Goal: Check status: Check status

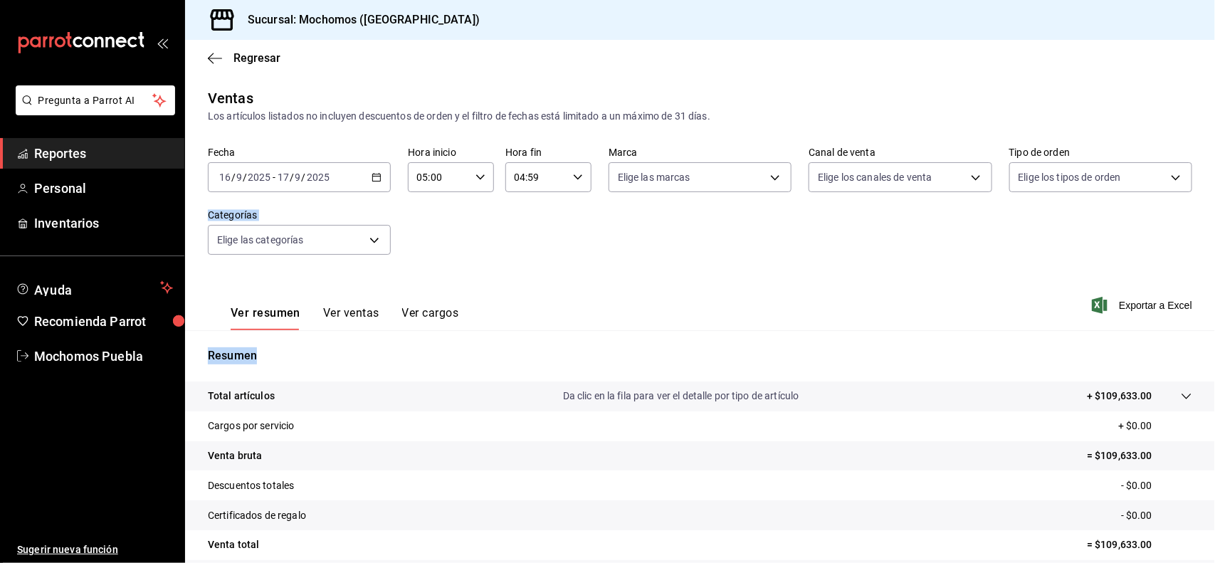
scroll to position [118, 0]
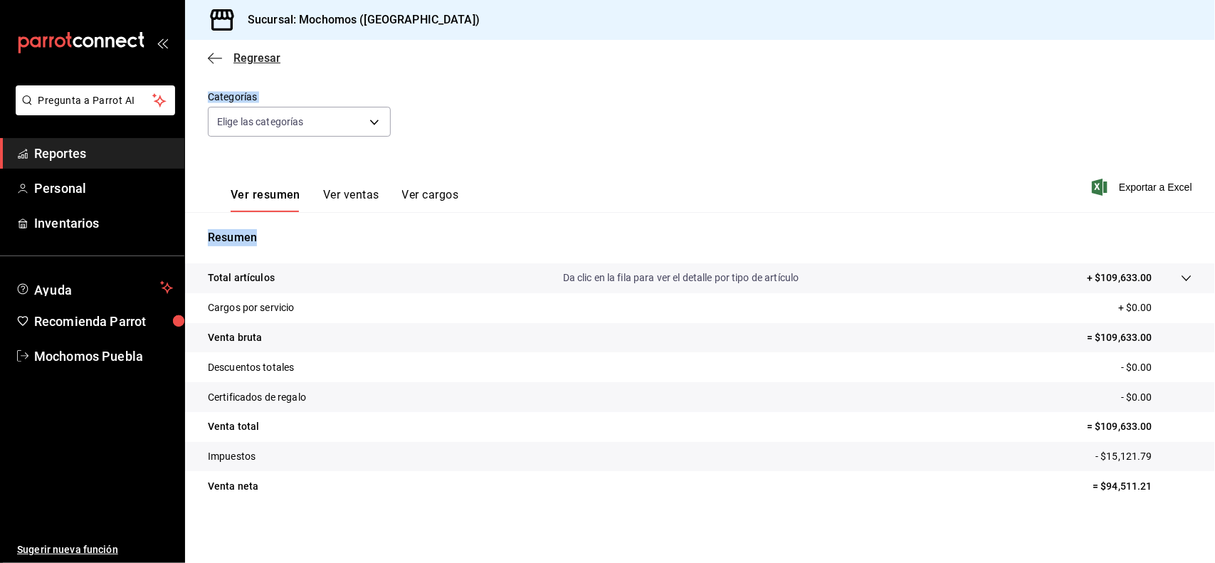
click at [258, 62] on span "Regresar" at bounding box center [257, 58] width 47 height 14
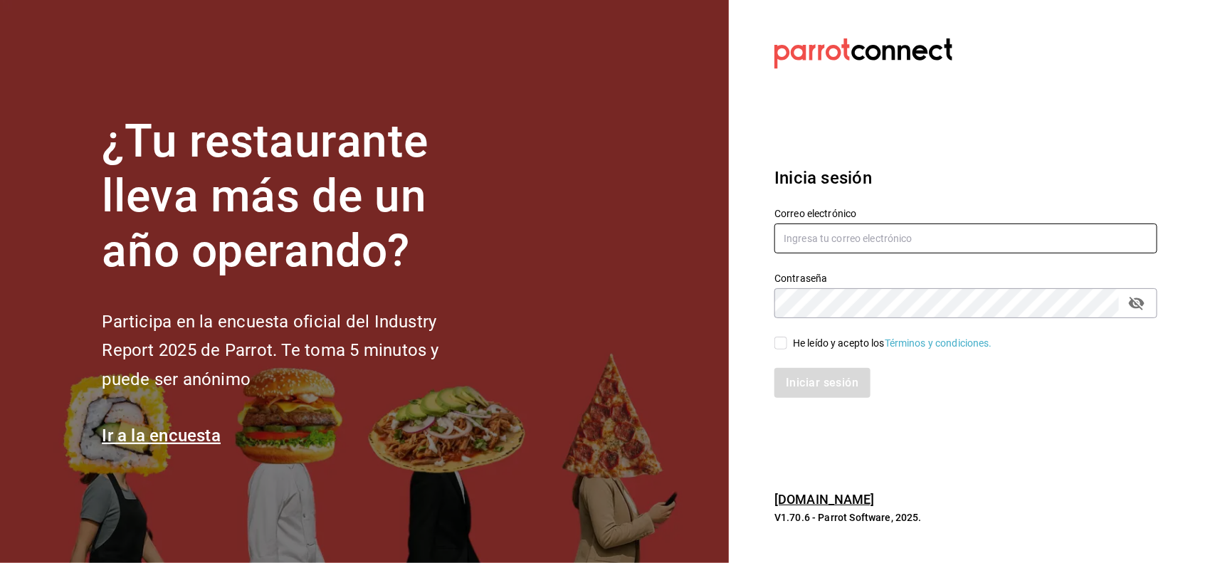
type input "[EMAIL_ADDRESS][DOMAIN_NAME]"
click at [785, 344] on input "He leído y acepto los Términos y condiciones." at bounding box center [781, 343] width 13 height 13
checkbox input "true"
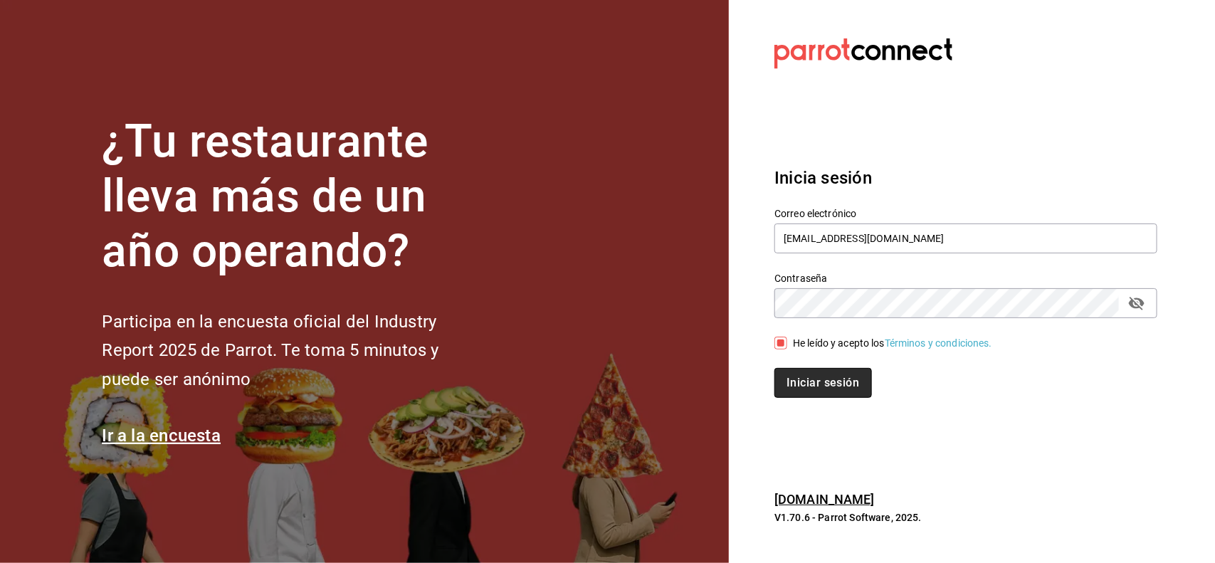
click at [799, 371] on button "Iniciar sesión" at bounding box center [823, 383] width 97 height 30
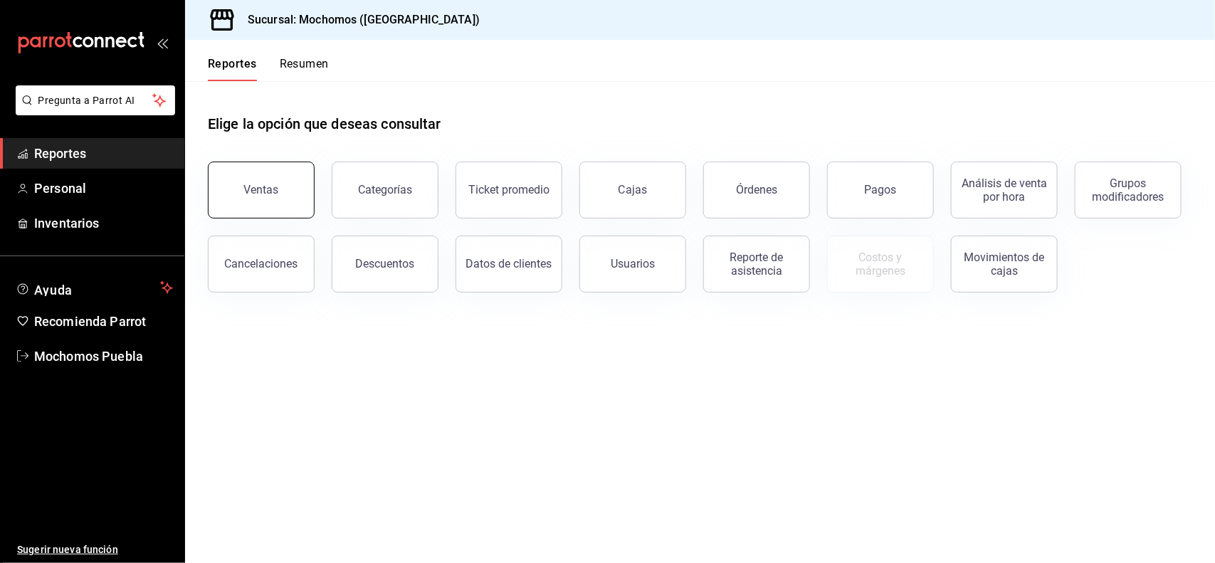
click at [293, 205] on button "Ventas" at bounding box center [261, 190] width 107 height 57
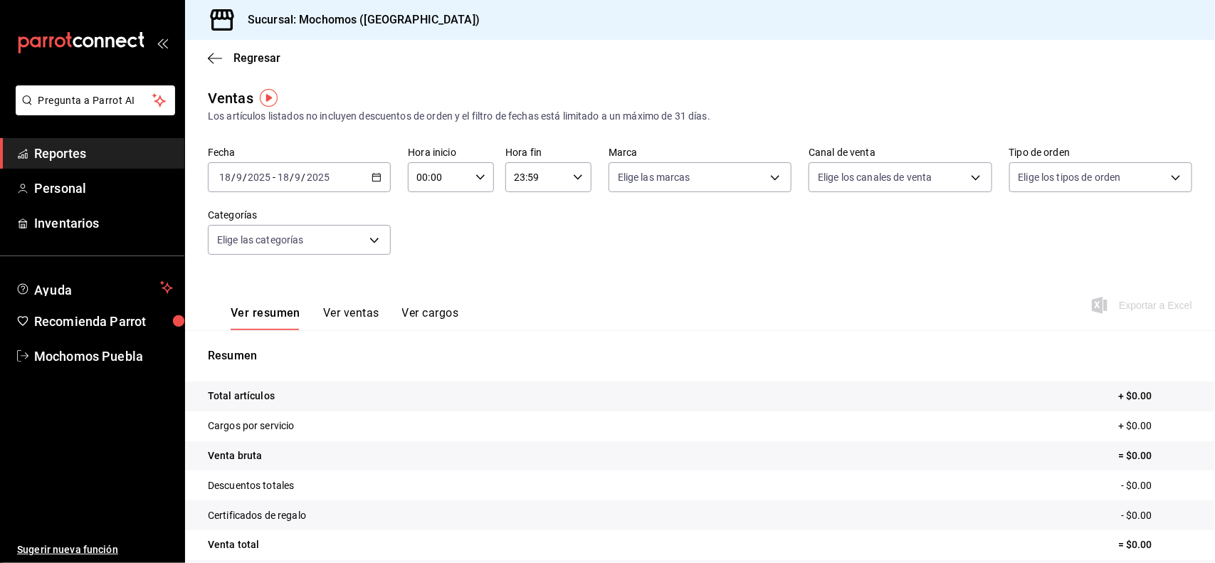
click at [375, 177] on icon "button" at bounding box center [377, 177] width 10 height 10
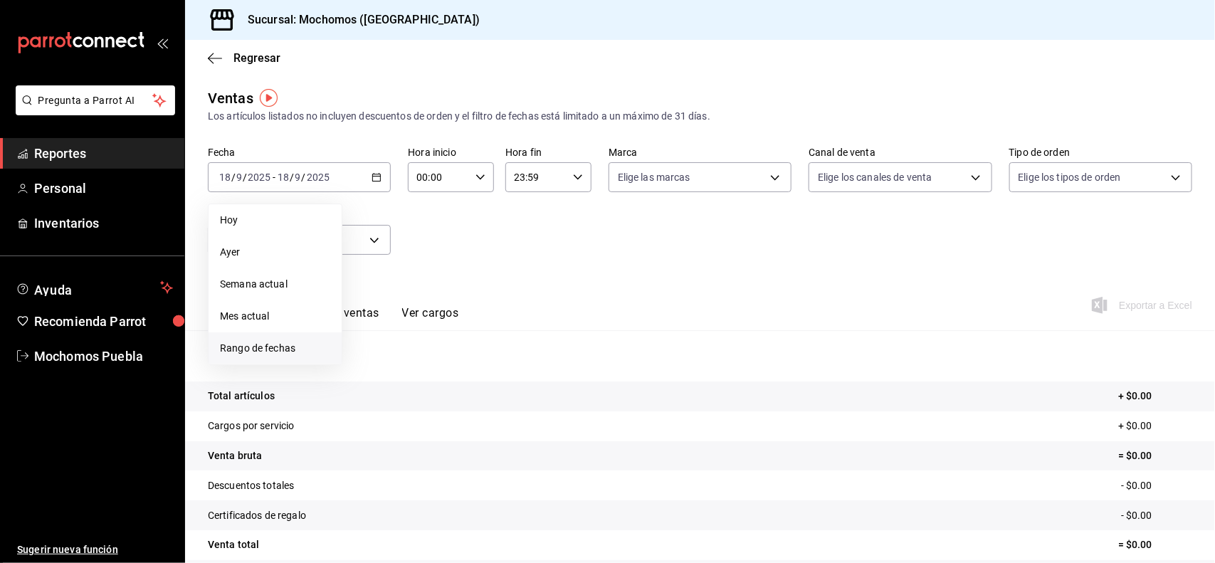
click at [272, 345] on span "Rango de fechas" at bounding box center [275, 348] width 110 height 15
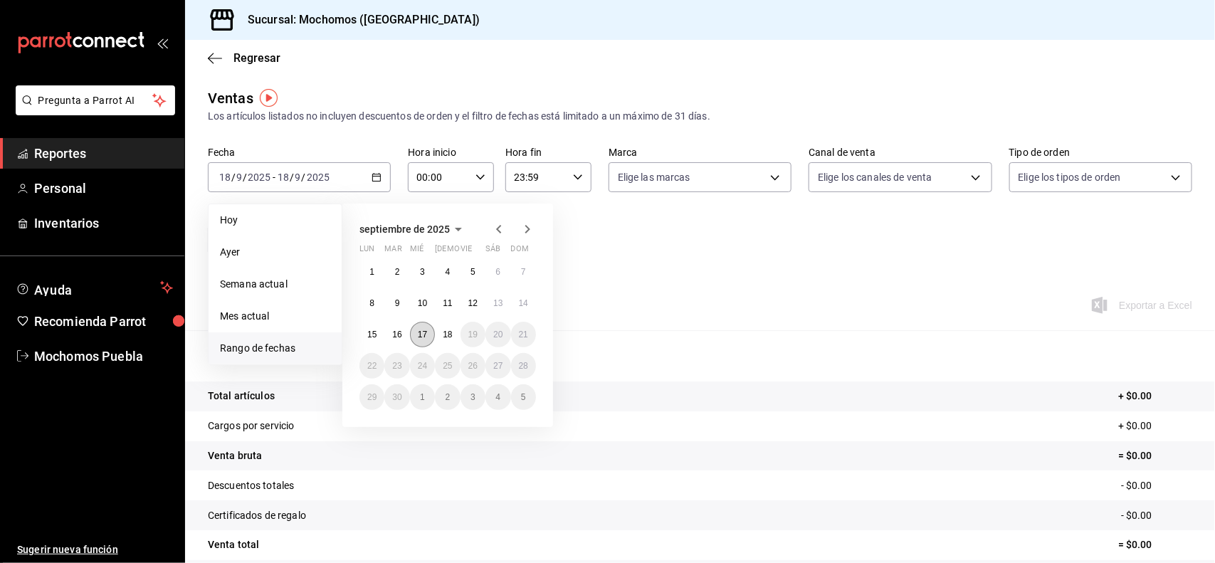
click at [426, 332] on abbr "17" at bounding box center [422, 335] width 9 height 10
click at [445, 333] on abbr "18" at bounding box center [447, 335] width 9 height 10
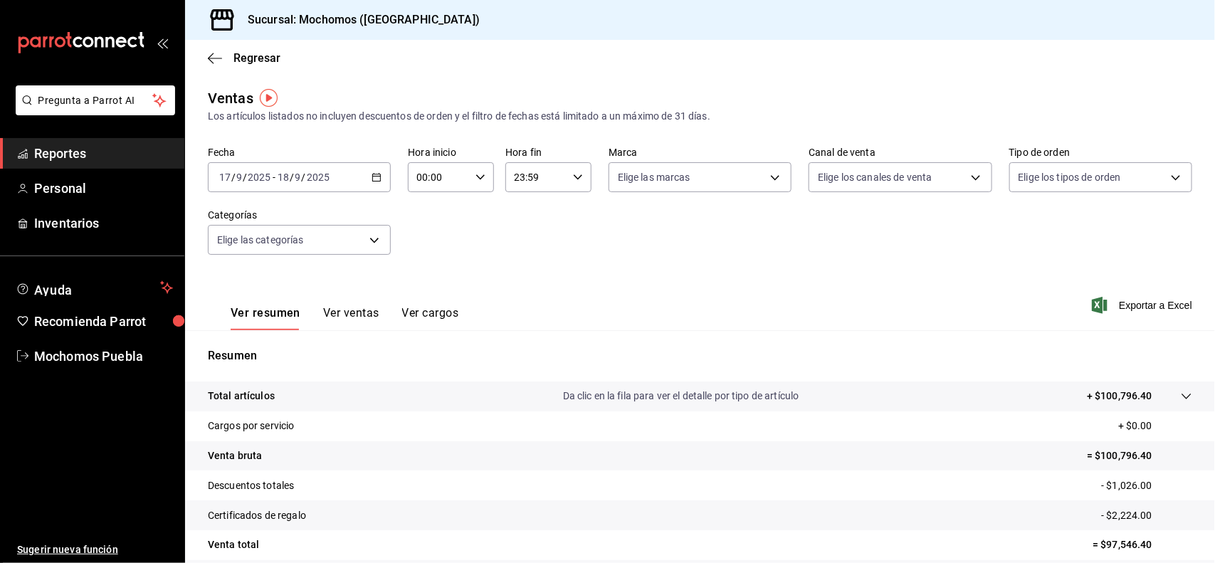
click at [481, 180] on icon "button" at bounding box center [481, 177] width 10 height 10
click at [429, 276] on span "02" at bounding box center [427, 281] width 20 height 11
type input "02:00"
click at [429, 276] on span "05" at bounding box center [427, 277] width 20 height 11
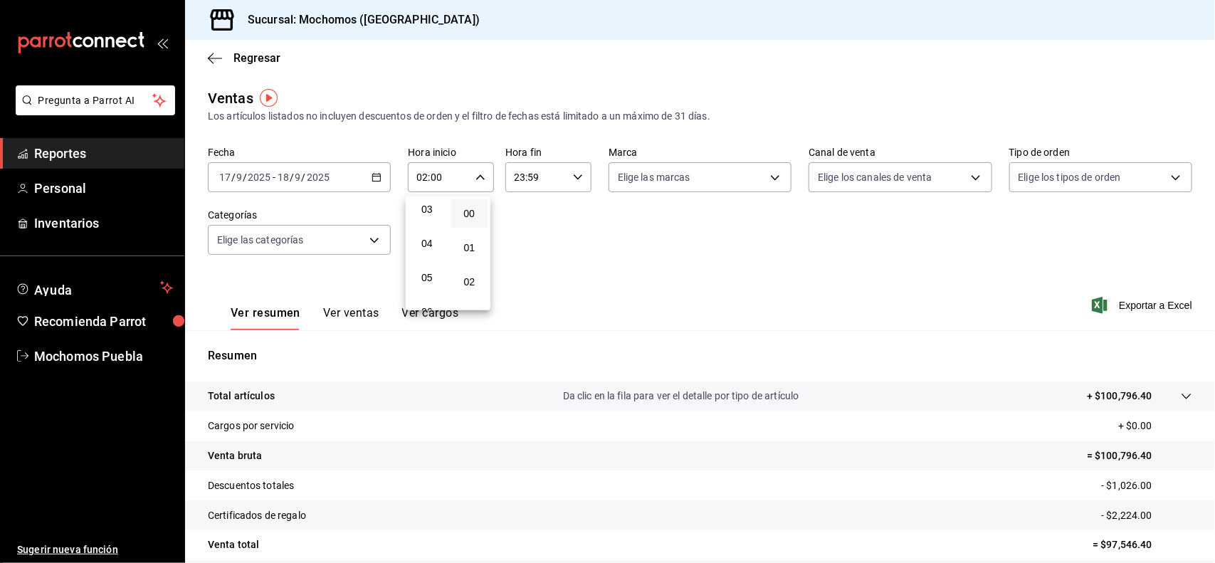
type input "05:00"
click at [575, 174] on div at bounding box center [607, 281] width 1215 height 563
click at [575, 174] on icon "button" at bounding box center [578, 177] width 10 height 10
click at [518, 237] on span "21" at bounding box center [523, 242] width 20 height 11
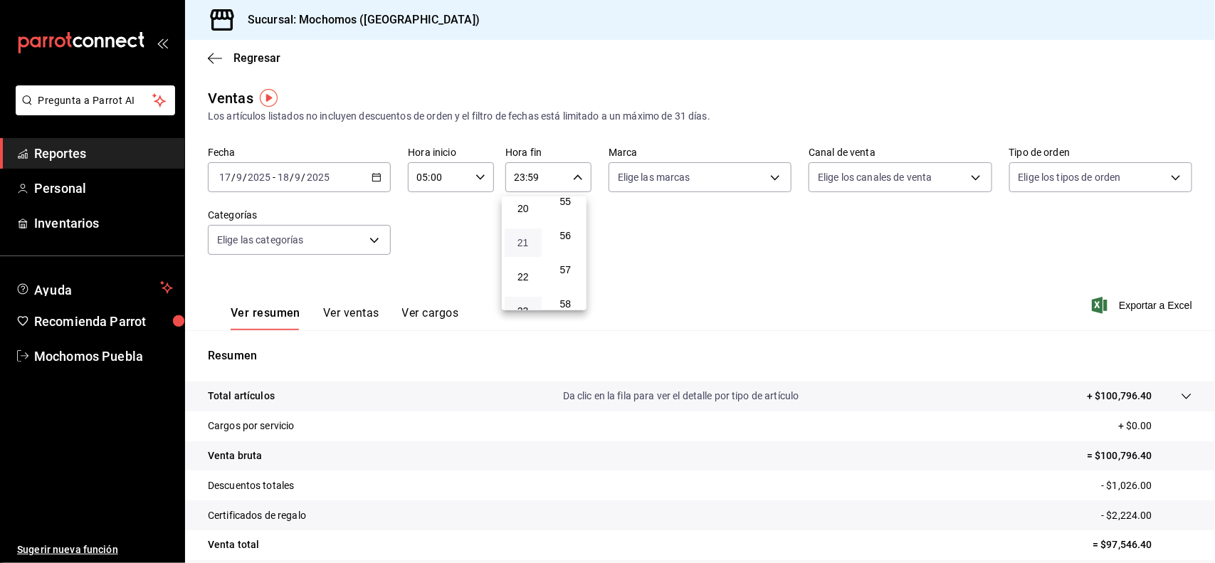
type input "21:59"
click at [518, 228] on span "05" at bounding box center [523, 229] width 20 height 11
type input "05:59"
click at [730, 261] on div at bounding box center [607, 281] width 1215 height 563
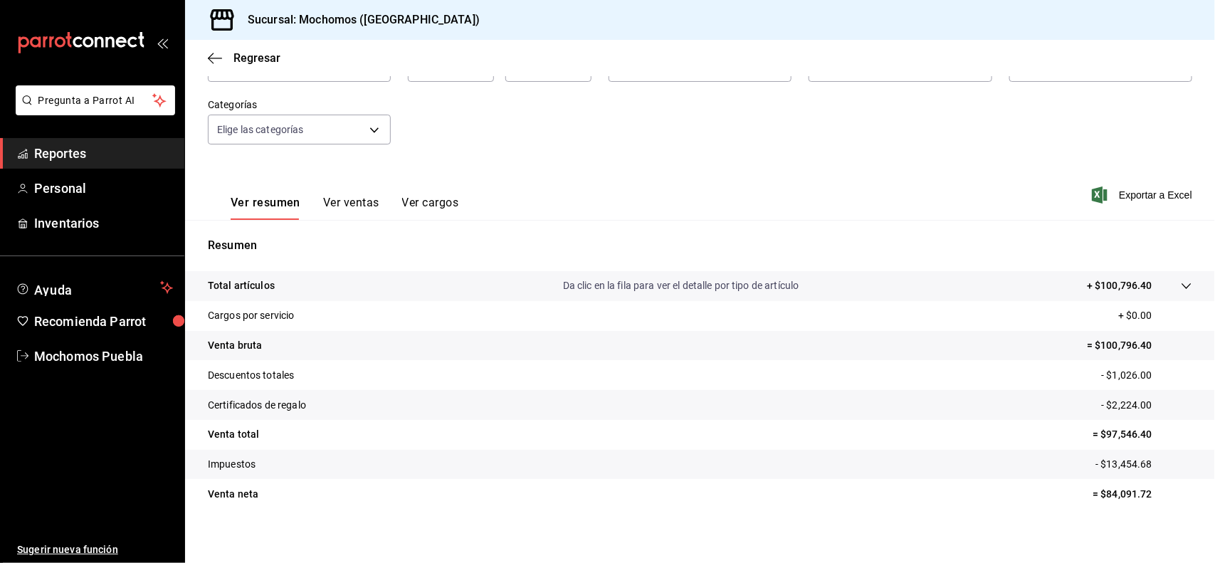
scroll to position [112, 0]
